Goal: Check status: Check status

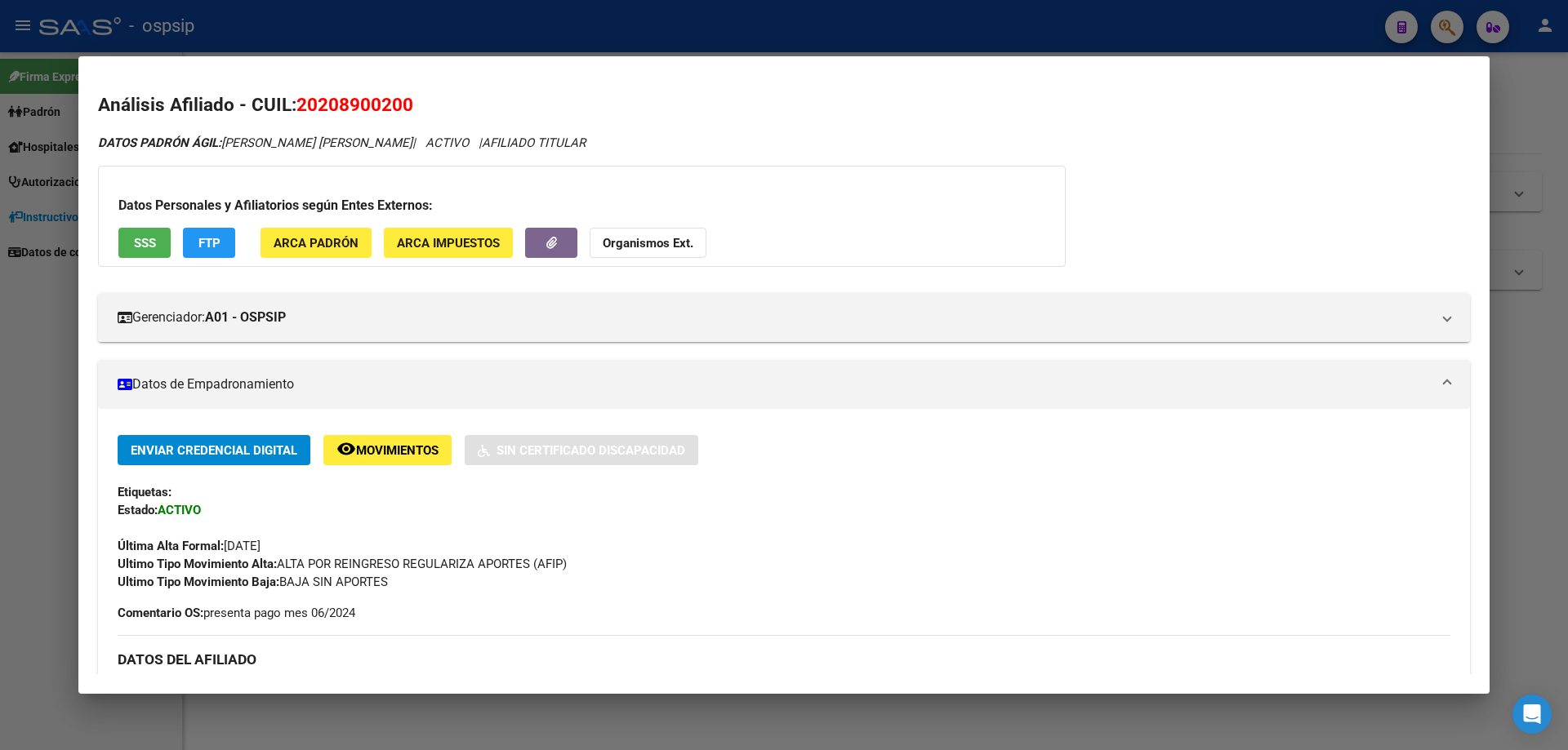
scroll to position [624, 0]
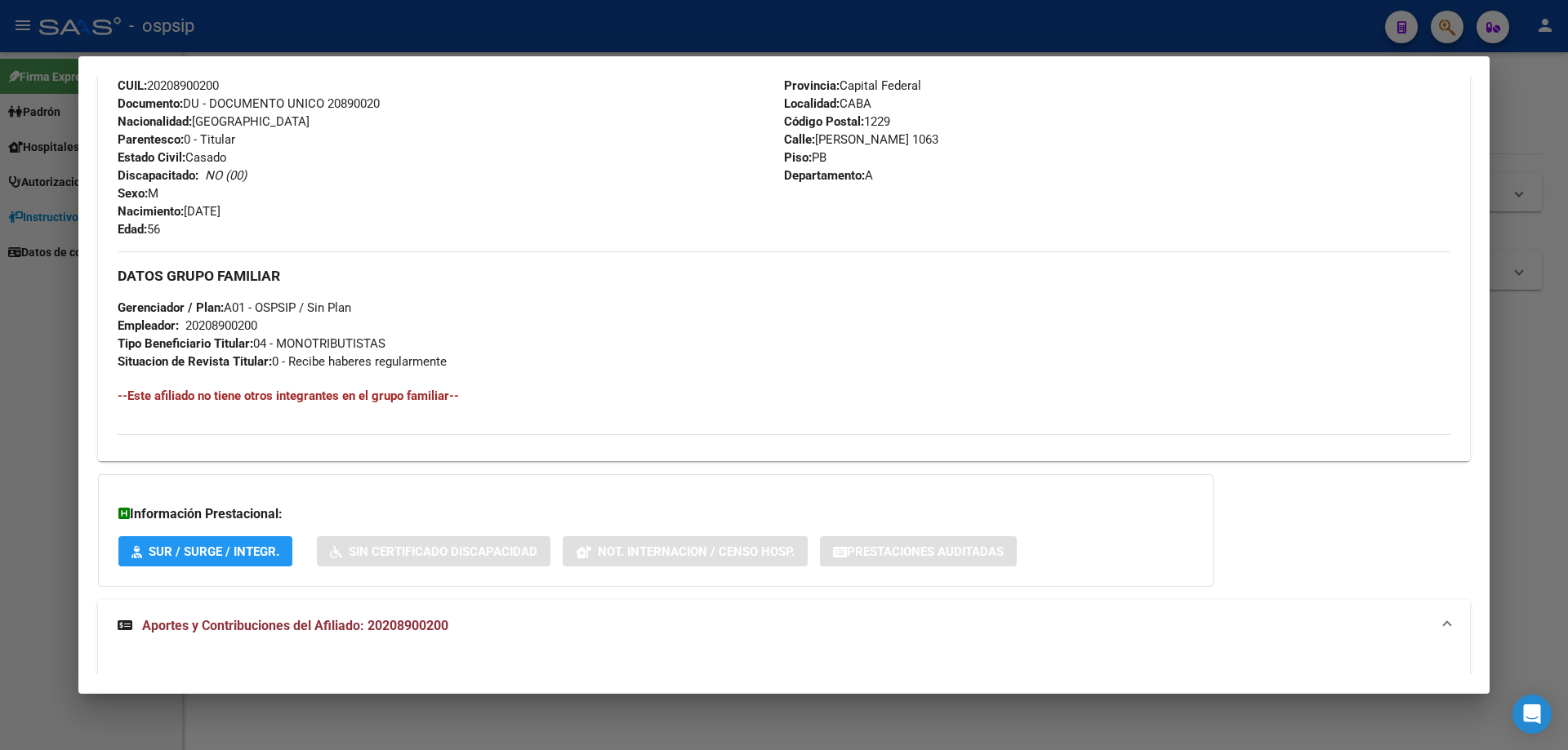
click at [1553, 347] on div at bounding box center [784, 375] width 1568 height 750
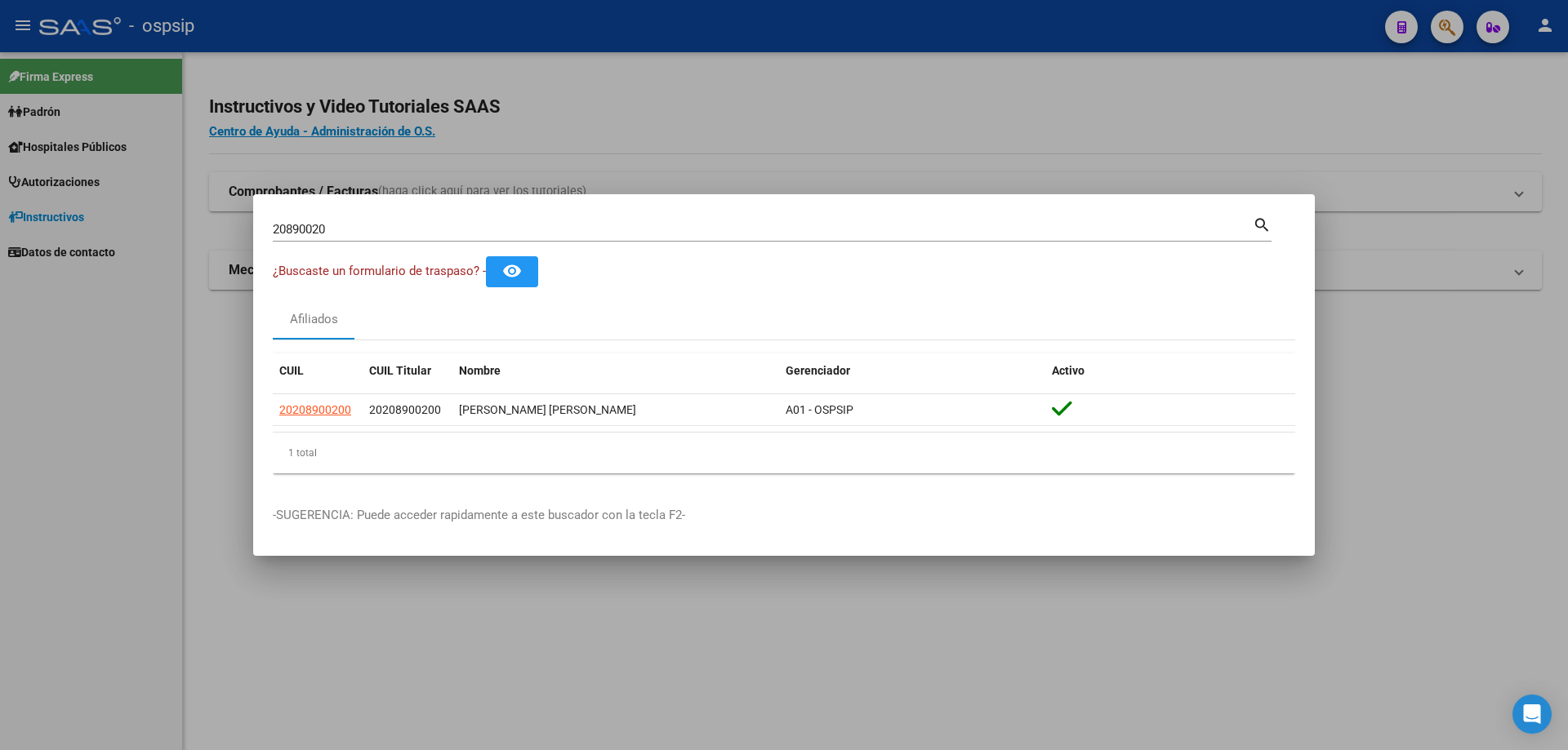
click at [582, 230] on input "20890020" at bounding box center [762, 229] width 979 height 15
type input "2"
type input "1"
type input "16243187"
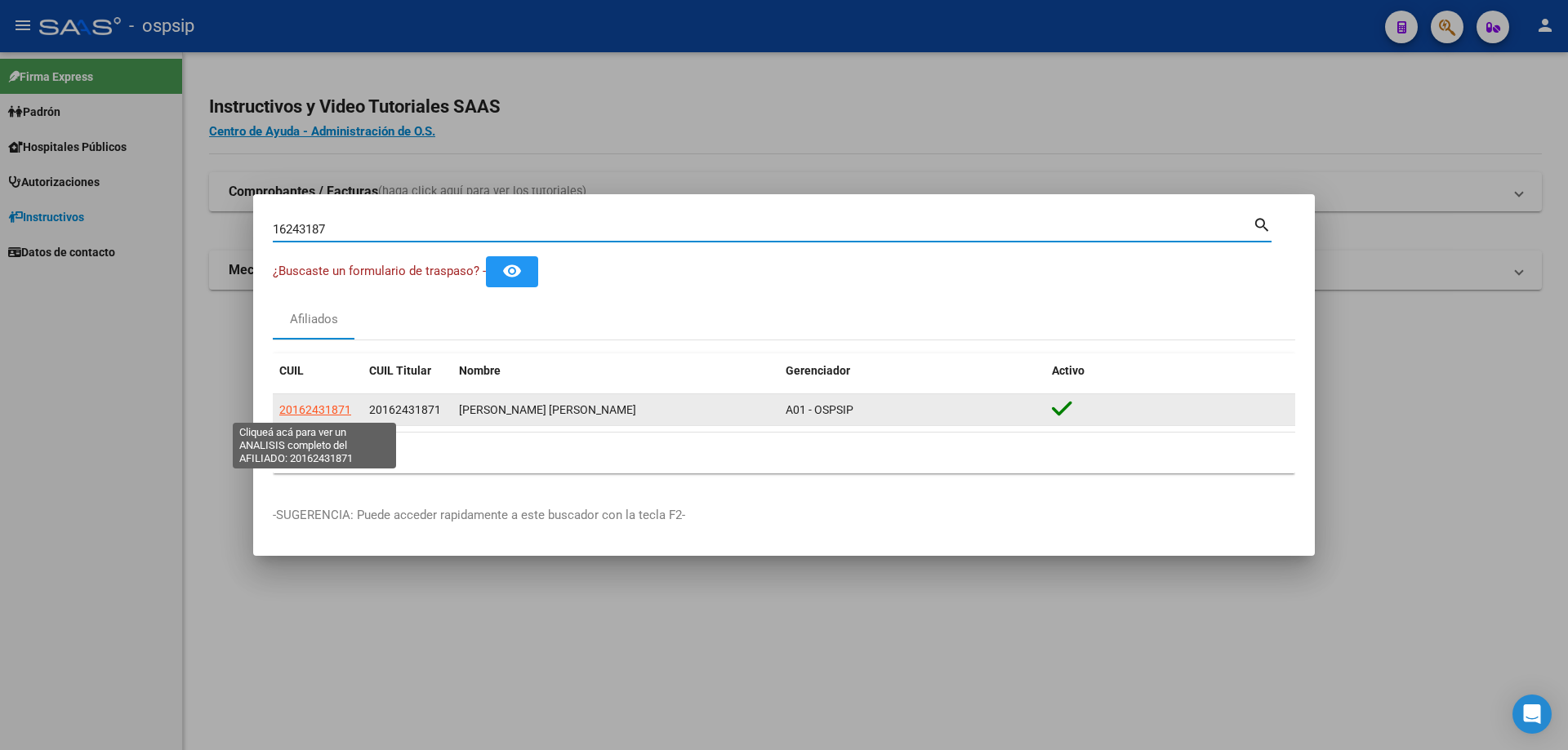
click at [324, 410] on span "20162431871" at bounding box center [315, 409] width 72 height 13
type textarea "20162431871"
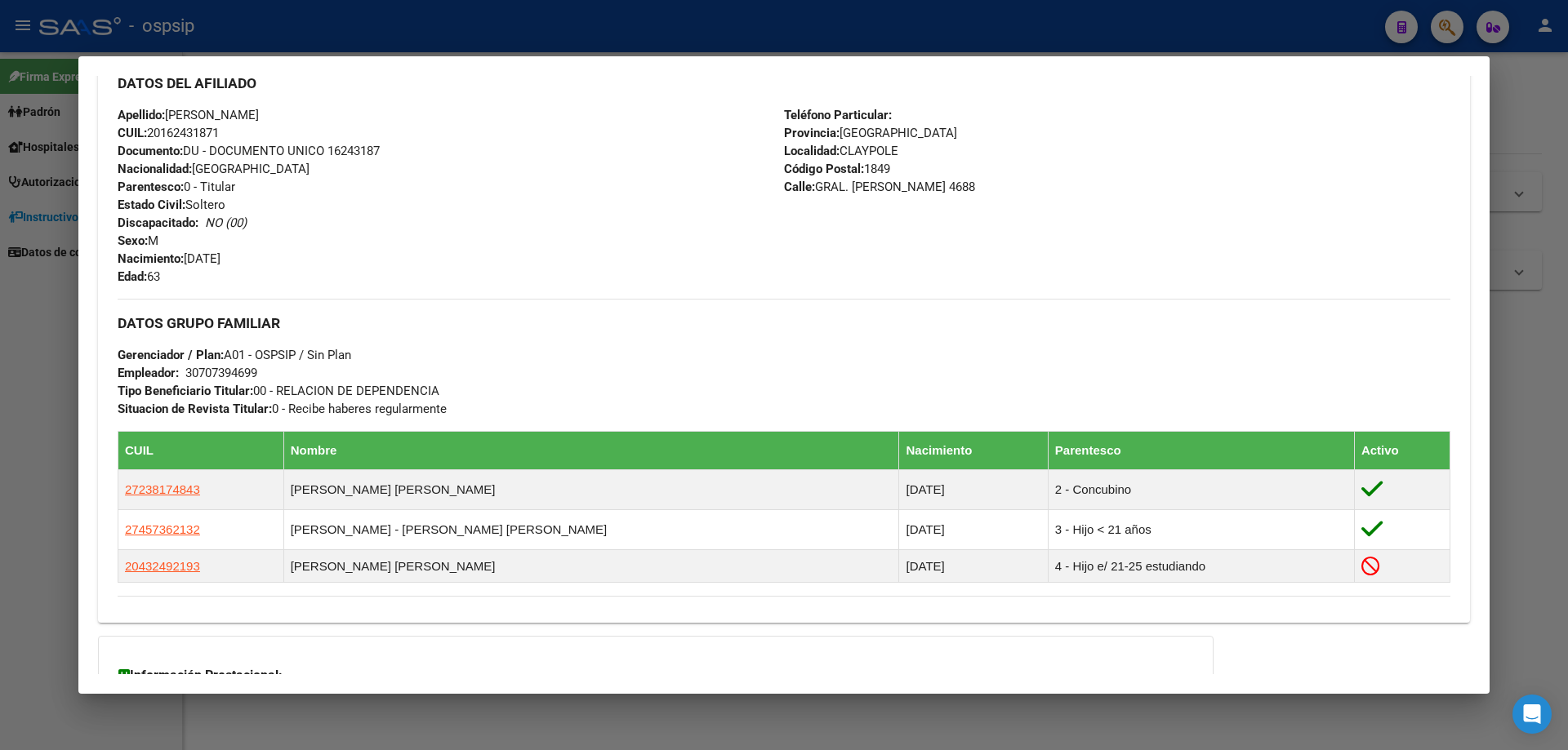
scroll to position [704, 0]
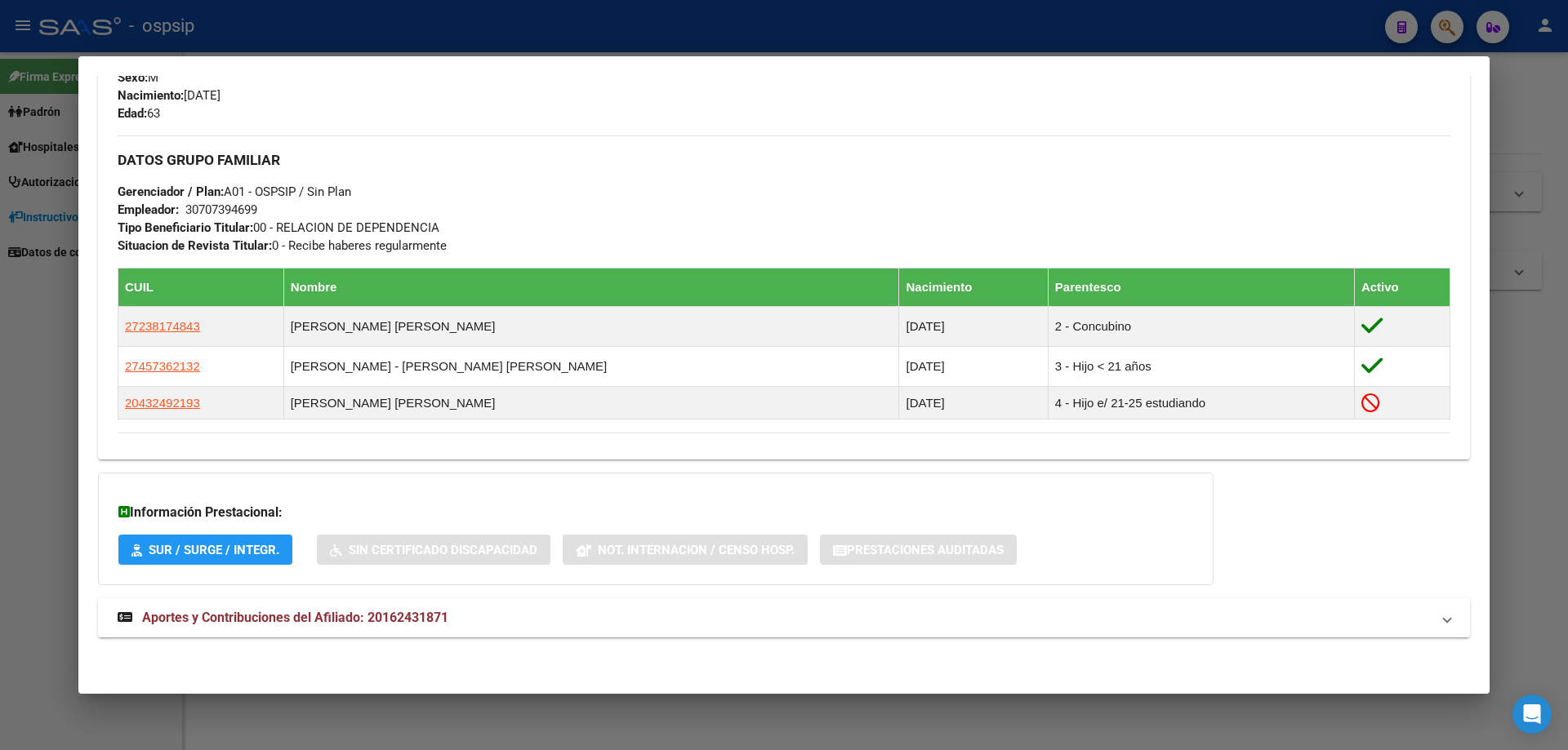
click at [284, 615] on span "Aportes y Contribuciones del Afiliado: 20162431871" at bounding box center [294, 618] width 306 height 16
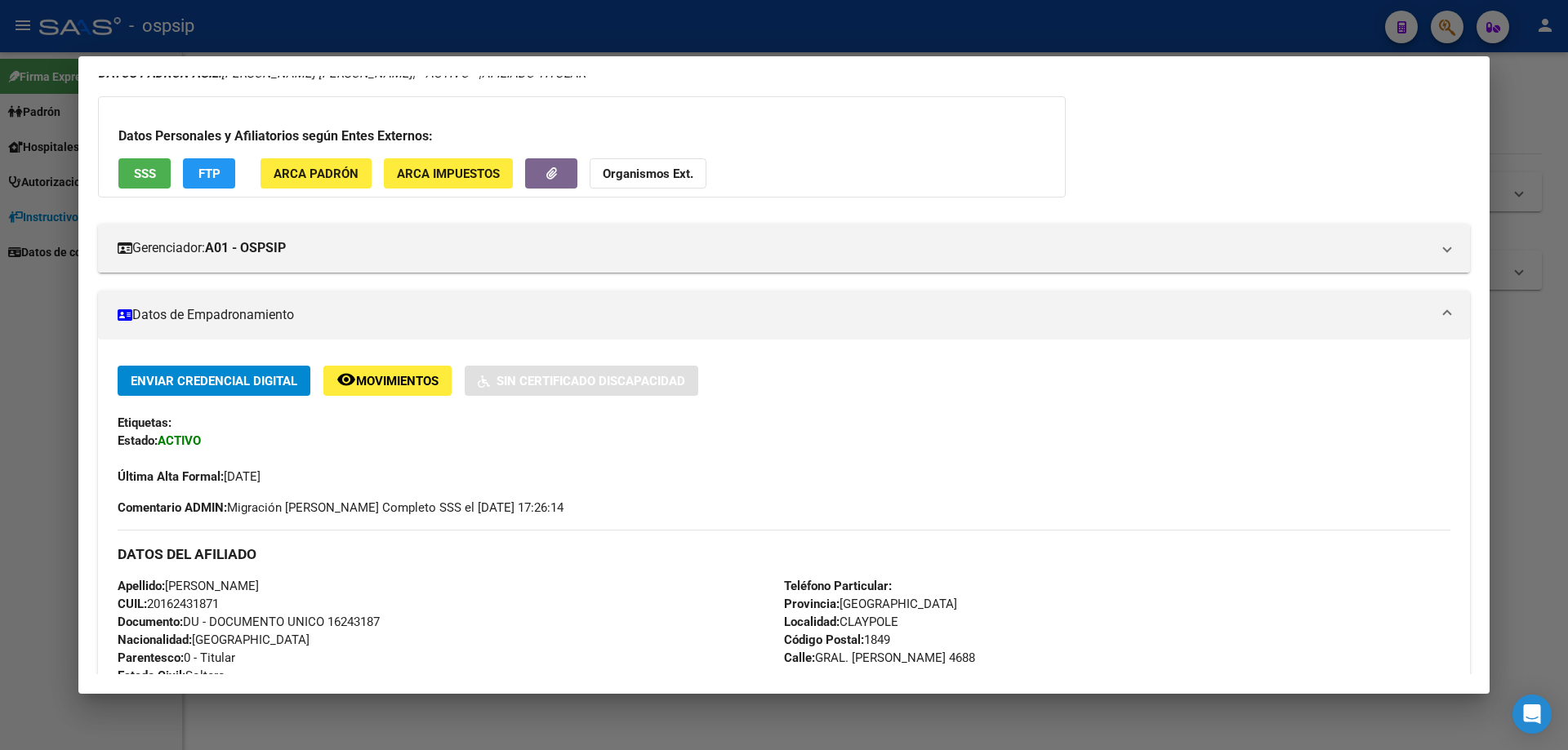
scroll to position [245, 0]
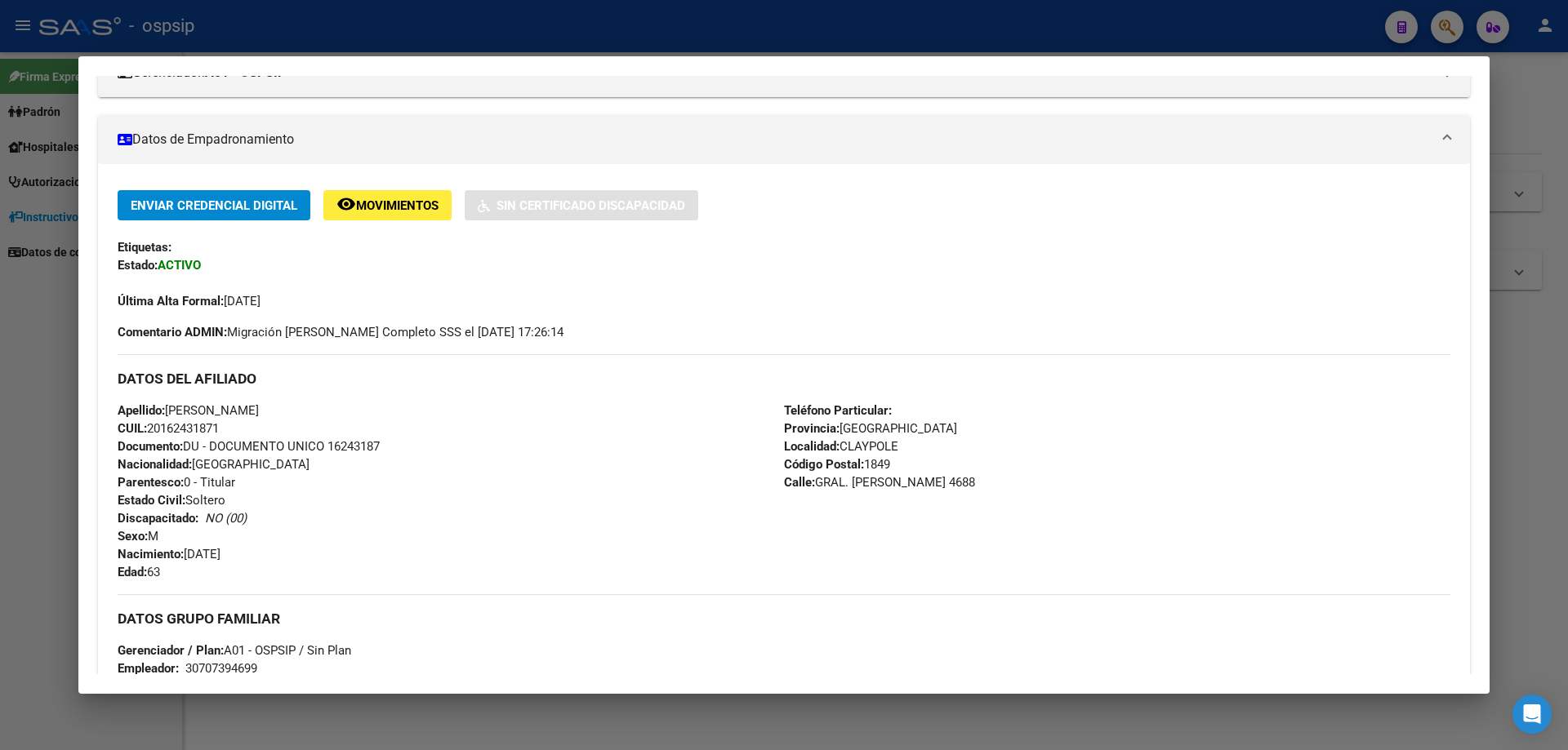
drag, startPoint x: 387, startPoint y: 443, endPoint x: 332, endPoint y: 453, distance: 55.9
click at [332, 453] on div "Apellido: [PERSON_NAME]: 20162431871 Documento: DU - DOCUMENTO UNICO 16243187 N…" at bounding box center [450, 491] width 666 height 179
copy span "16243187"
